Goal: Transaction & Acquisition: Purchase product/service

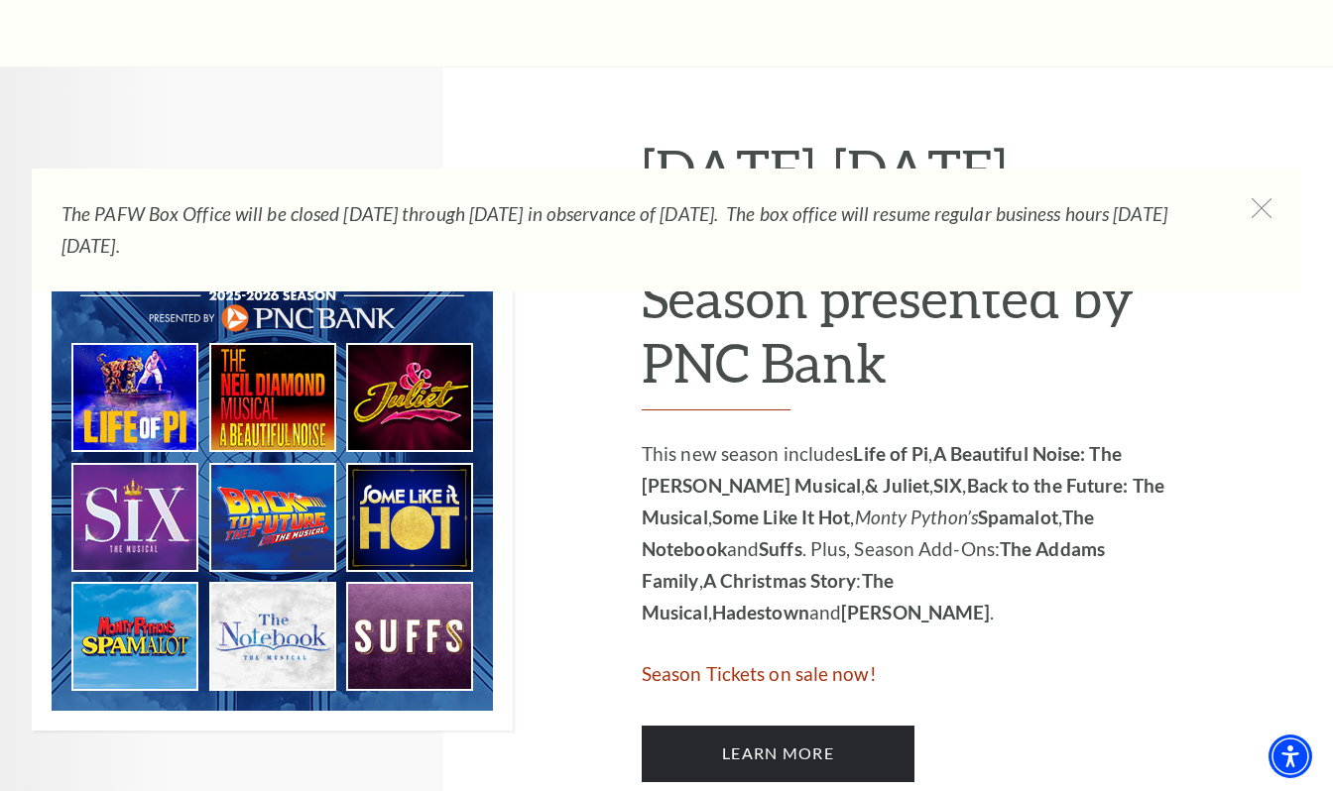
scroll to position [941, 0]
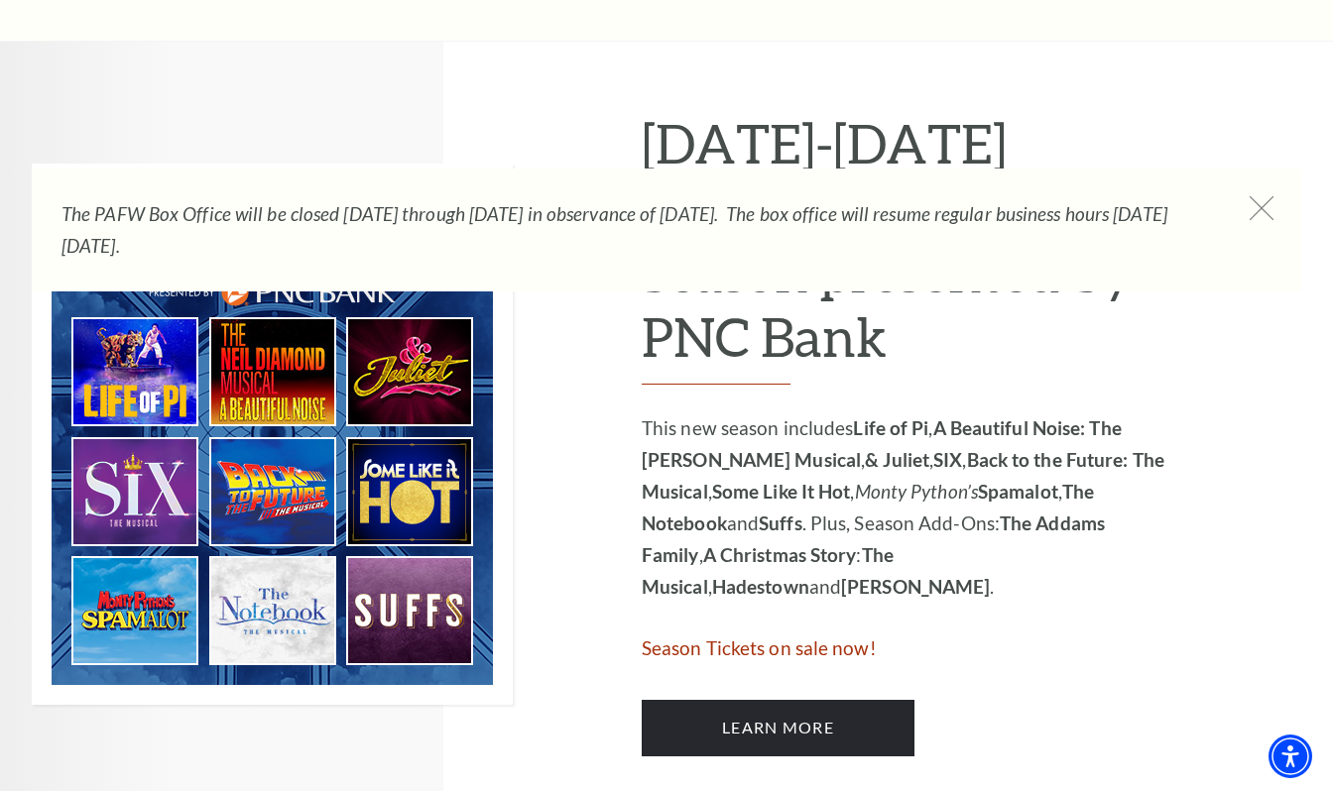
click at [1268, 202] on icon at bounding box center [1262, 208] width 25 height 25
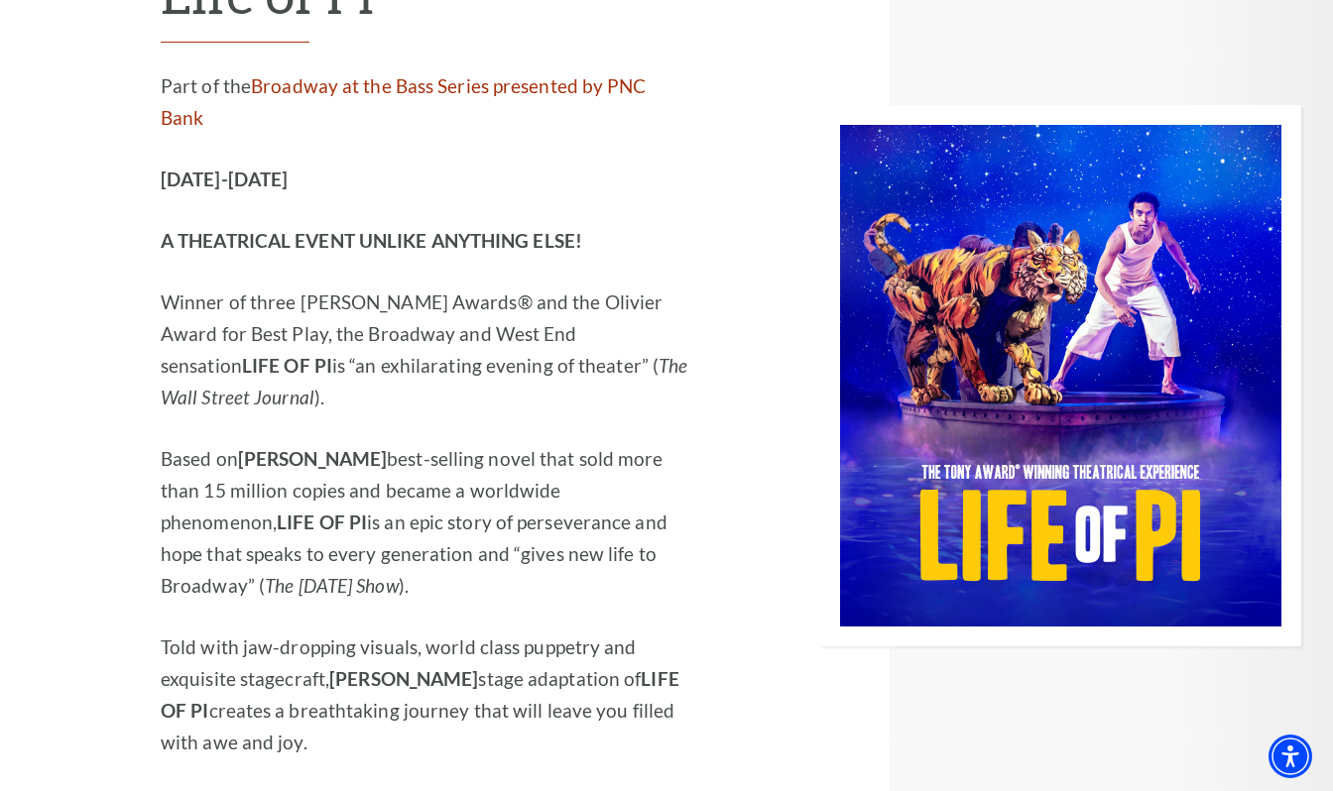
scroll to position [2049, 0]
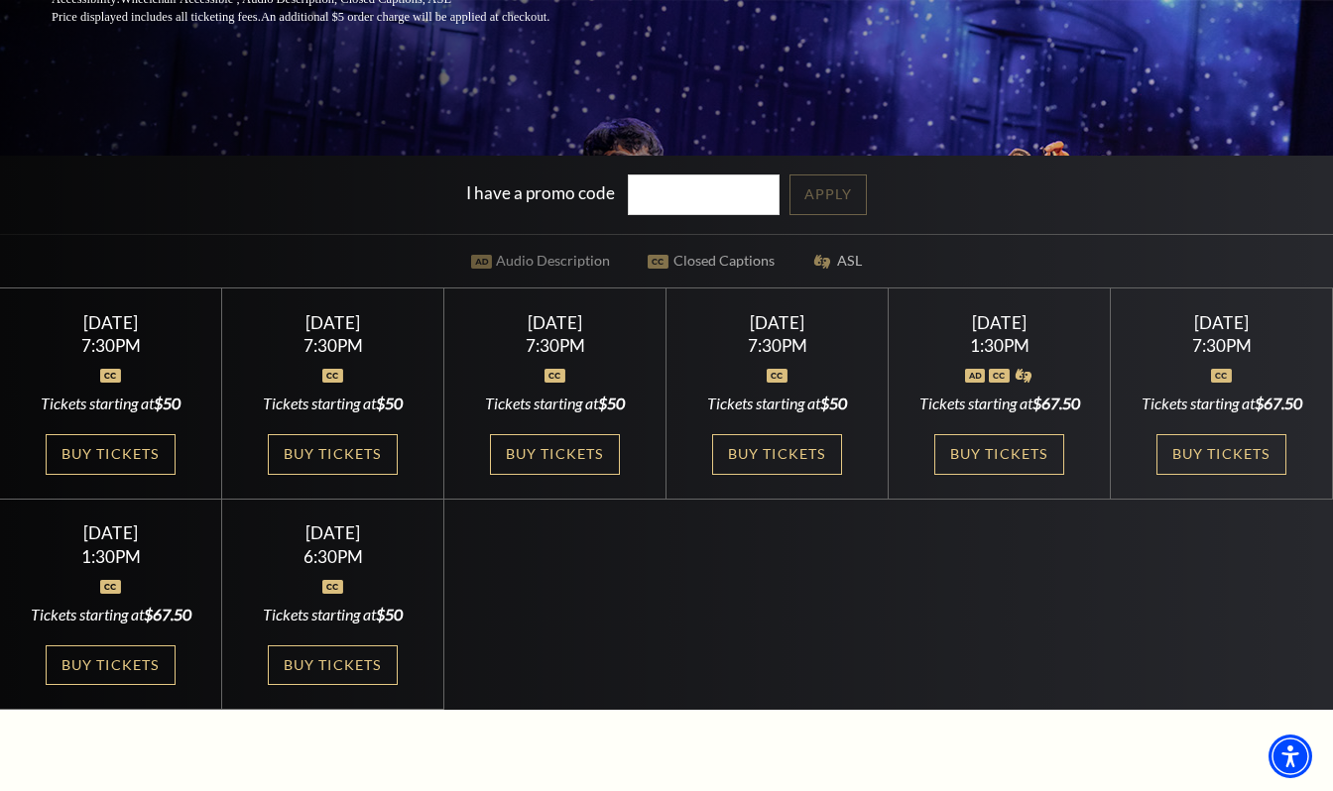
scroll to position [472, 0]
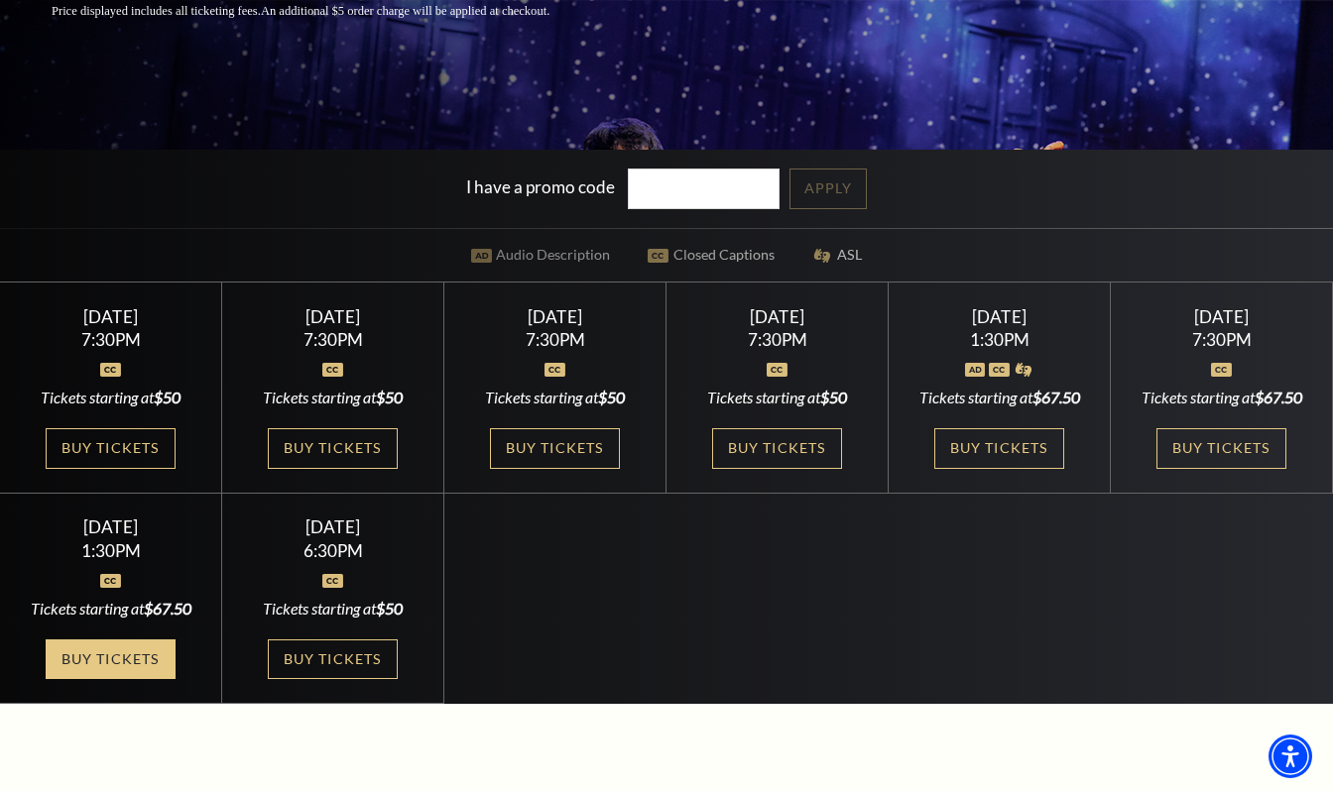
click at [137, 680] on link "Buy Tickets" at bounding box center [110, 660] width 129 height 41
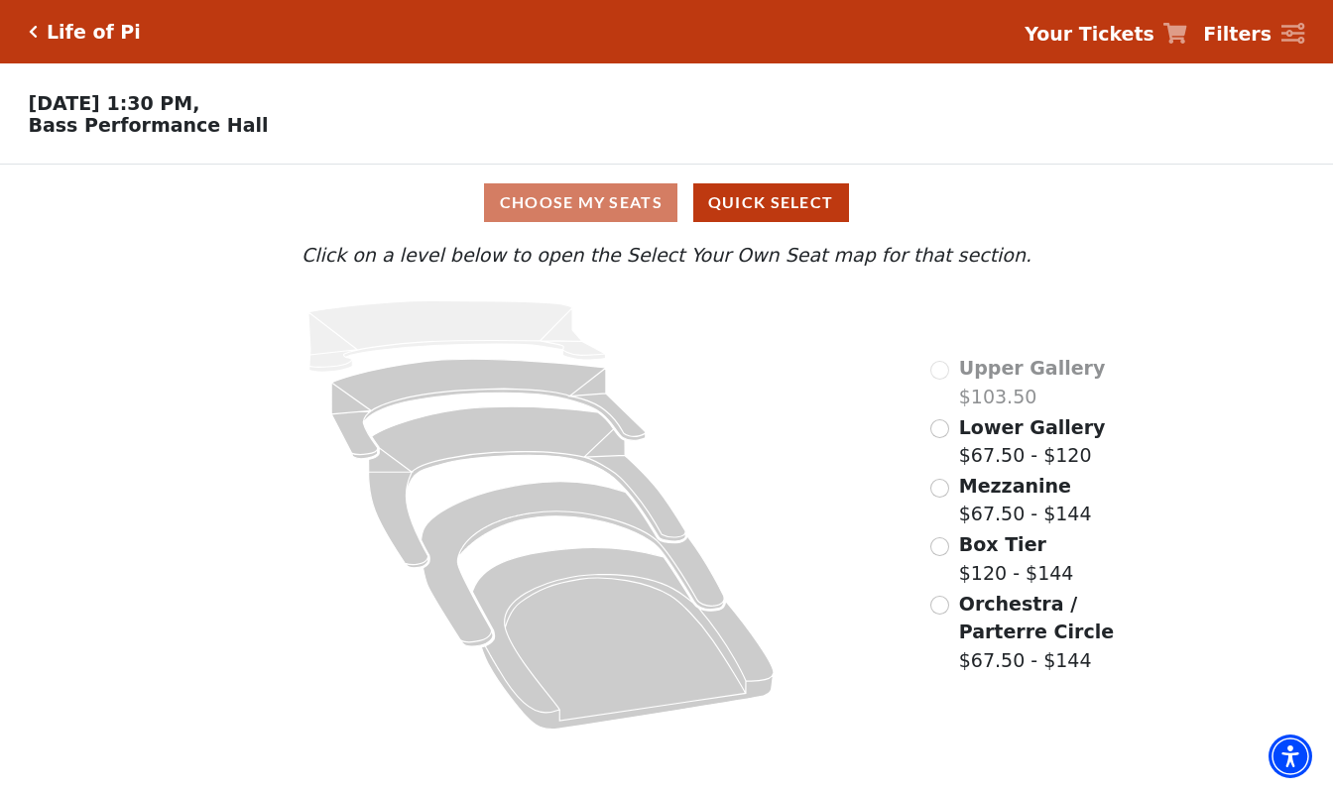
click at [931, 599] on div "Orchestra / Parterre Circle $67.50 - $144" at bounding box center [1041, 632] width 222 height 85
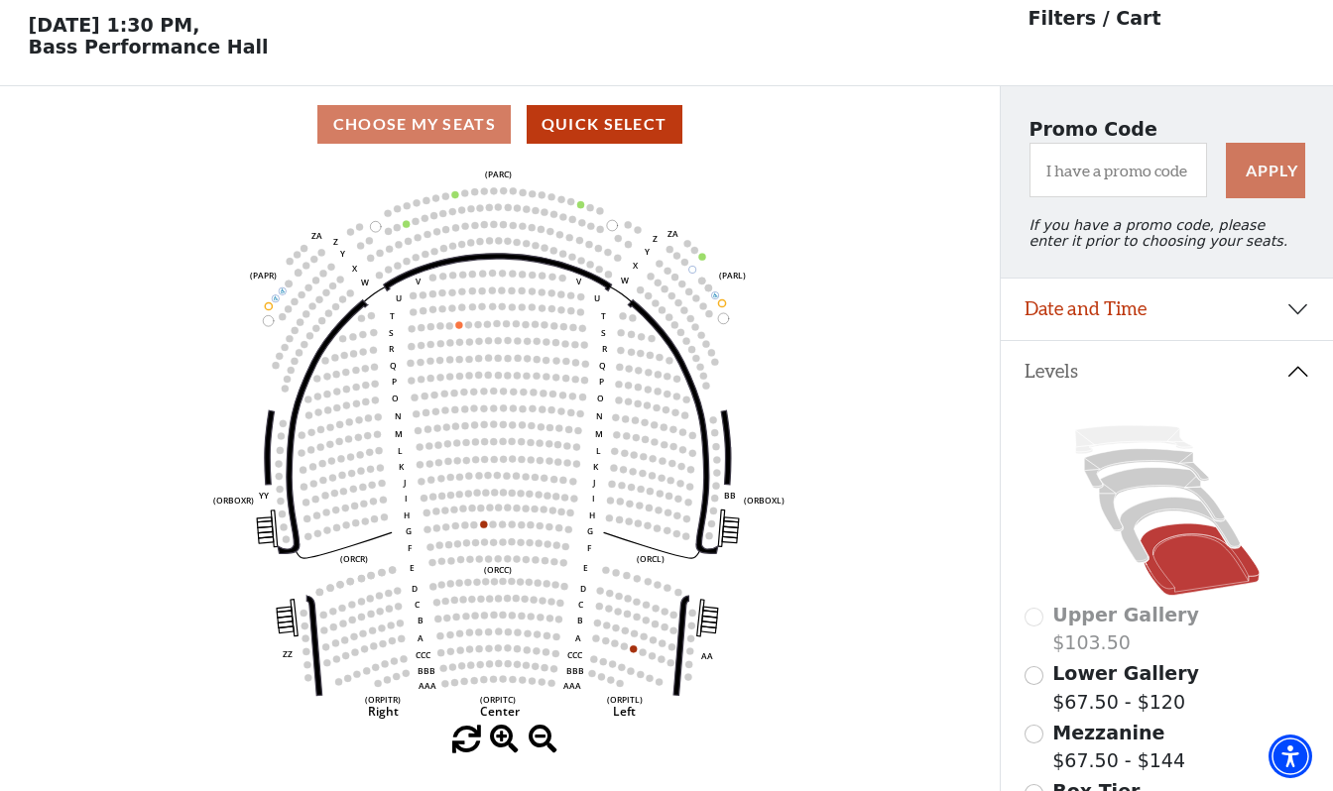
scroll to position [91, 0]
